Goal: Transaction & Acquisition: Purchase product/service

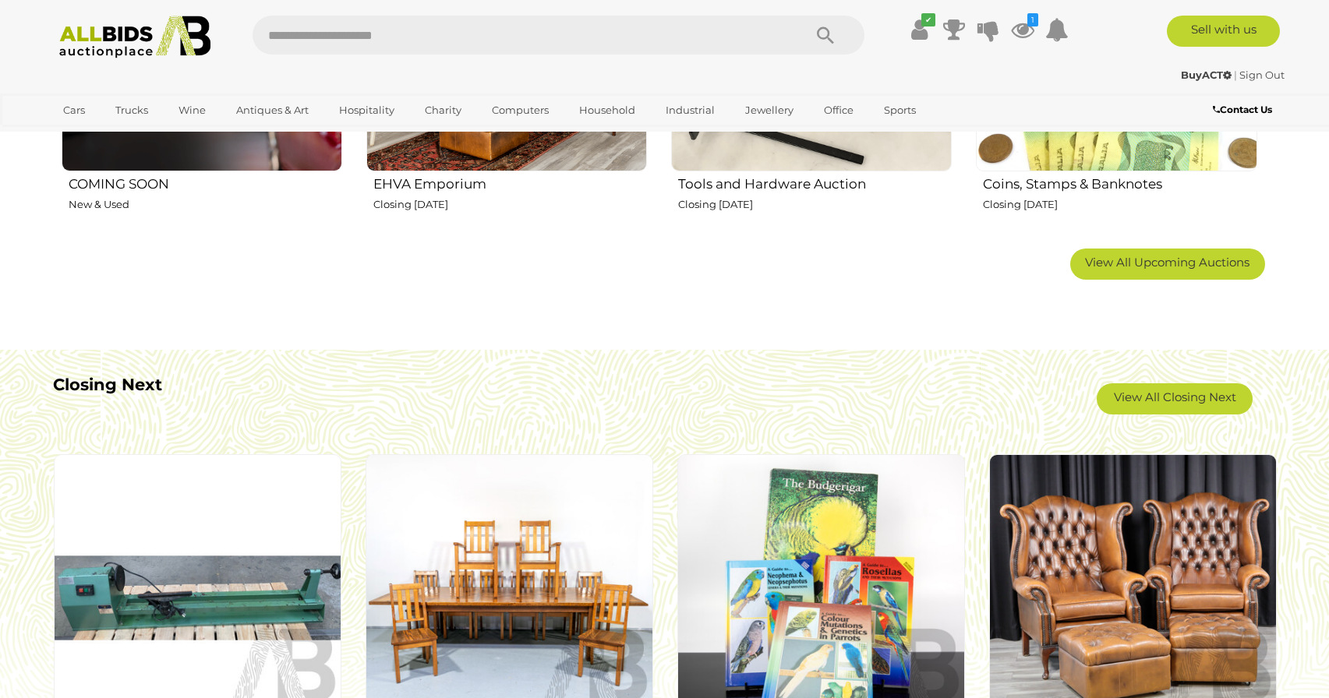
scroll to position [1384, 0]
click at [1163, 397] on link "View All Closing Next" at bounding box center [1174, 399] width 156 height 31
